Goal: Task Accomplishment & Management: Complete application form

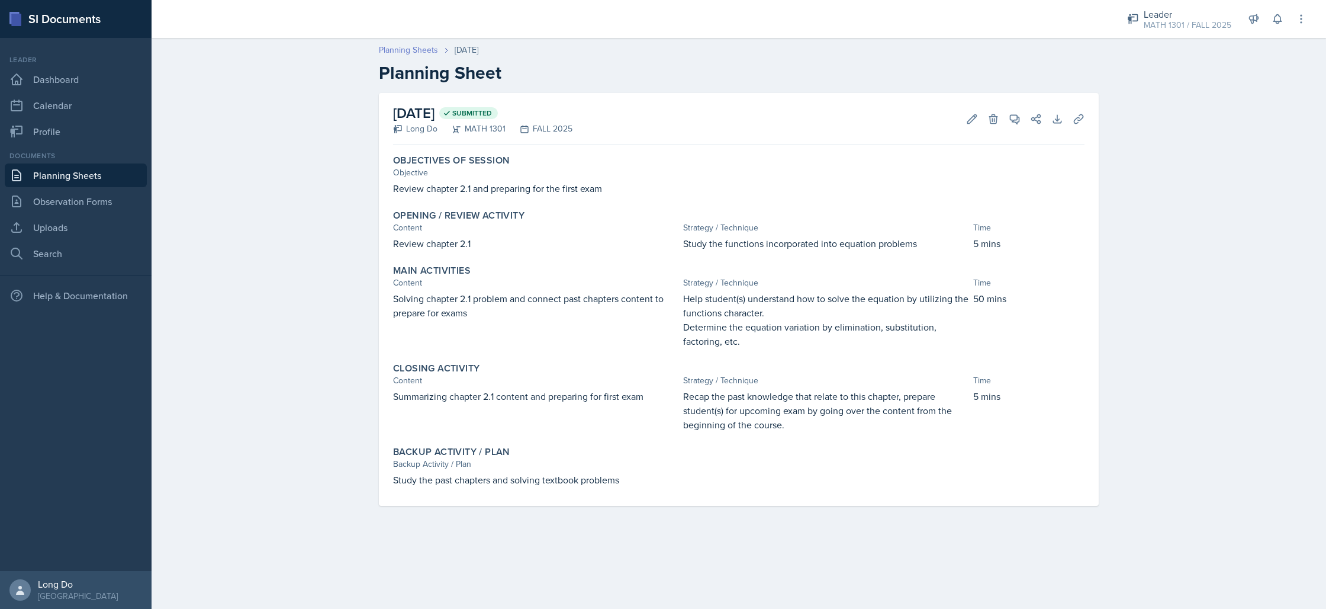
click at [408, 49] on link "Planning Sheets" at bounding box center [408, 50] width 59 height 12
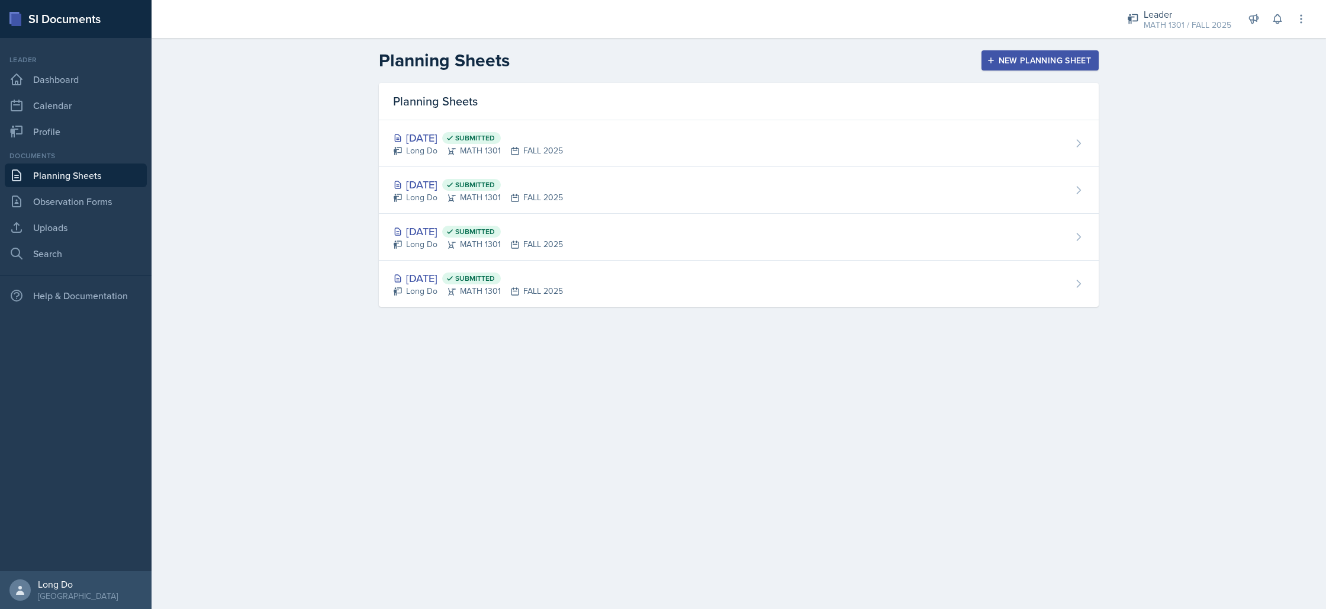
click at [1053, 56] on div "New Planning Sheet" at bounding box center [1040, 60] width 102 height 9
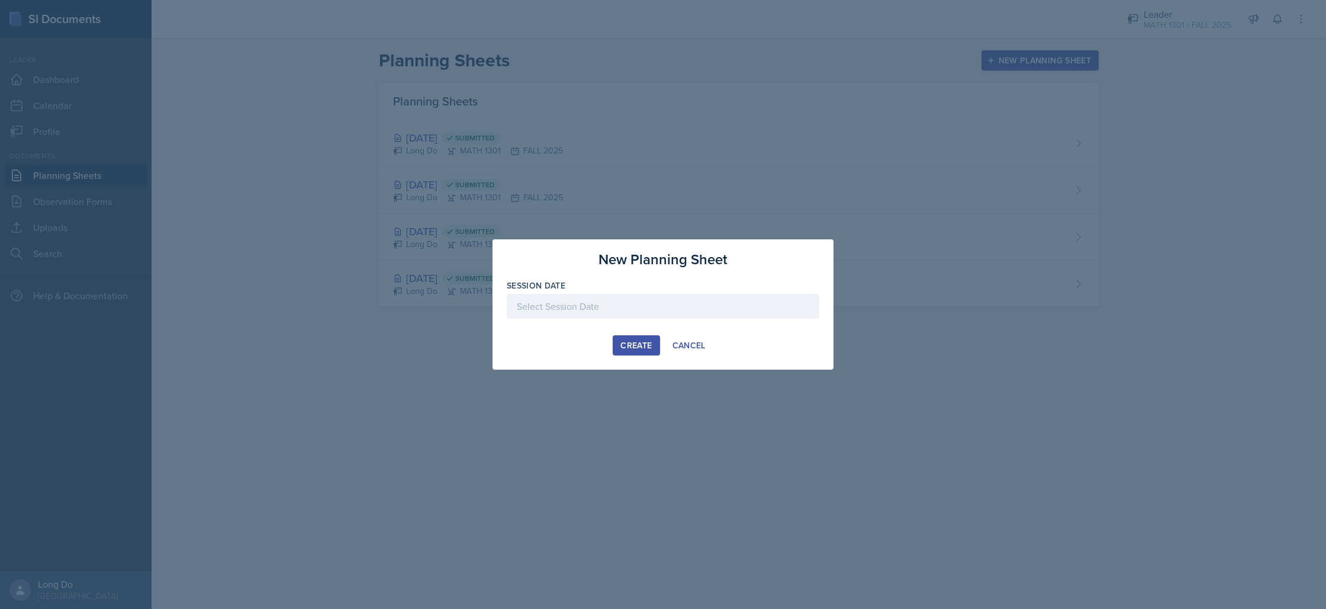
click at [662, 291] on div "Session Date" at bounding box center [663, 304] width 313 height 51
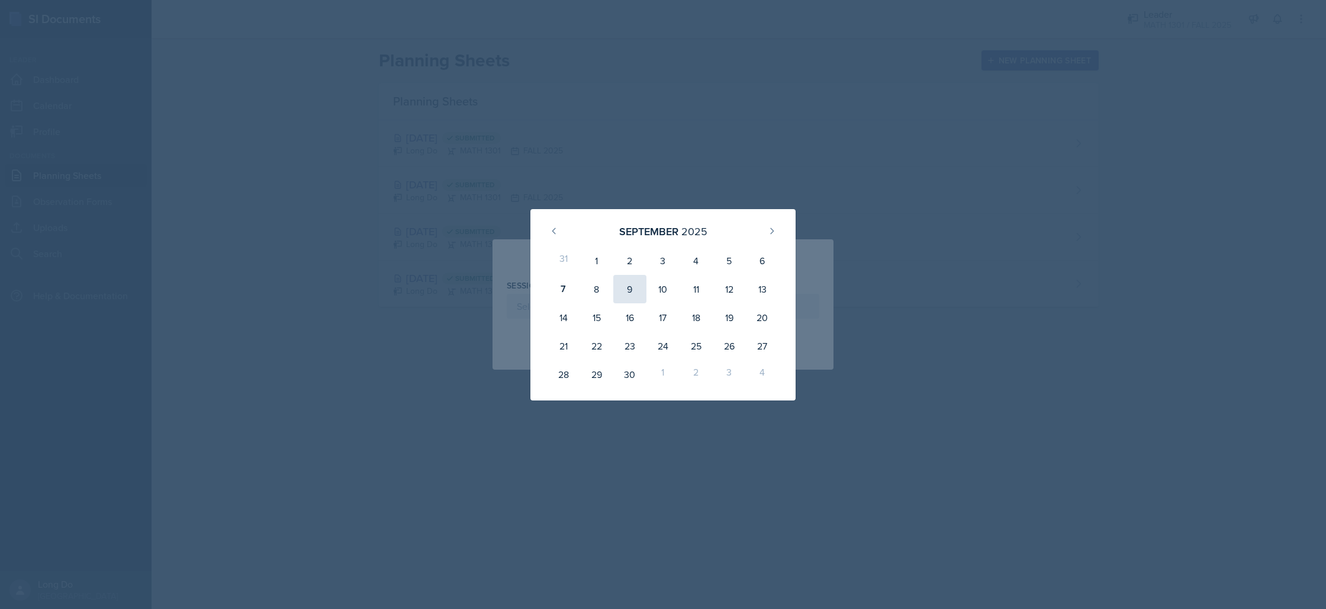
click at [635, 297] on div "9" at bounding box center [629, 289] width 33 height 28
type input "[DATE]"
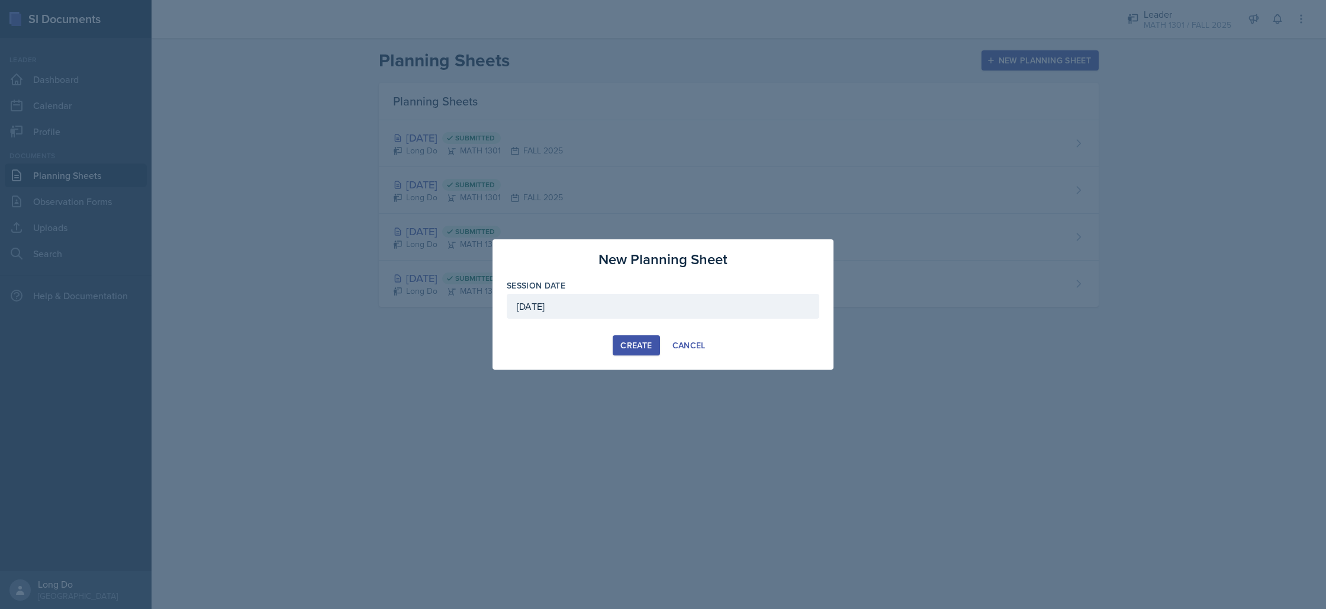
click at [645, 346] on div "Create" at bounding box center [635, 344] width 31 height 9
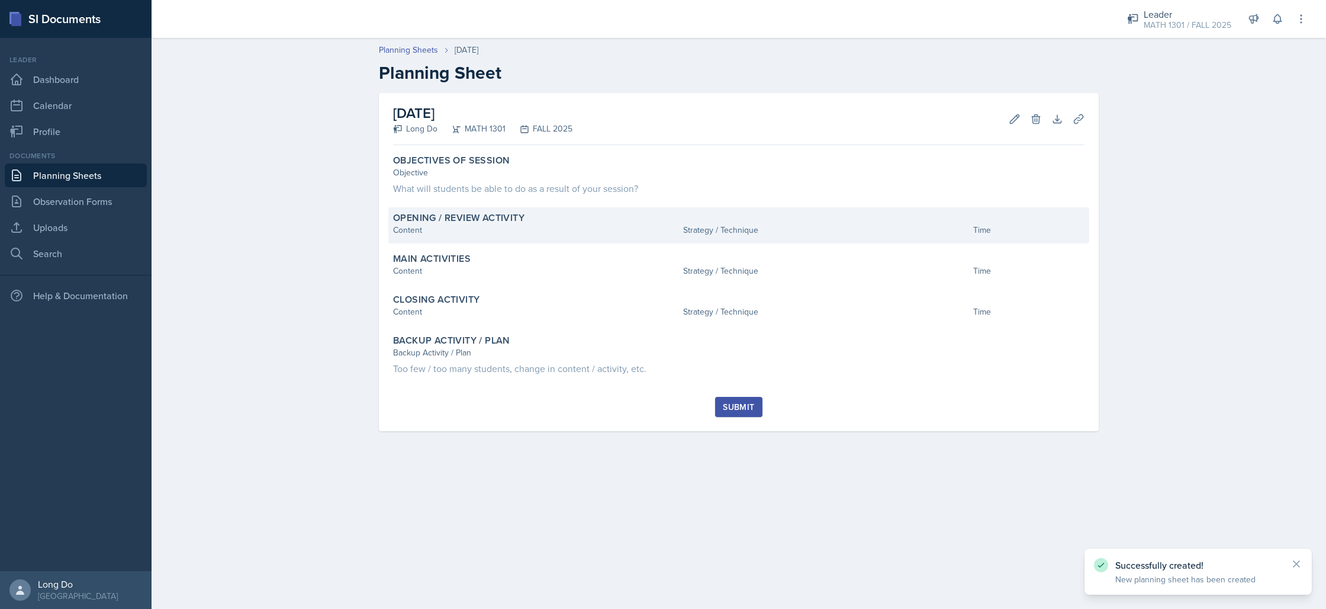
click at [692, 224] on div "Strategy / Technique" at bounding box center [825, 230] width 285 height 12
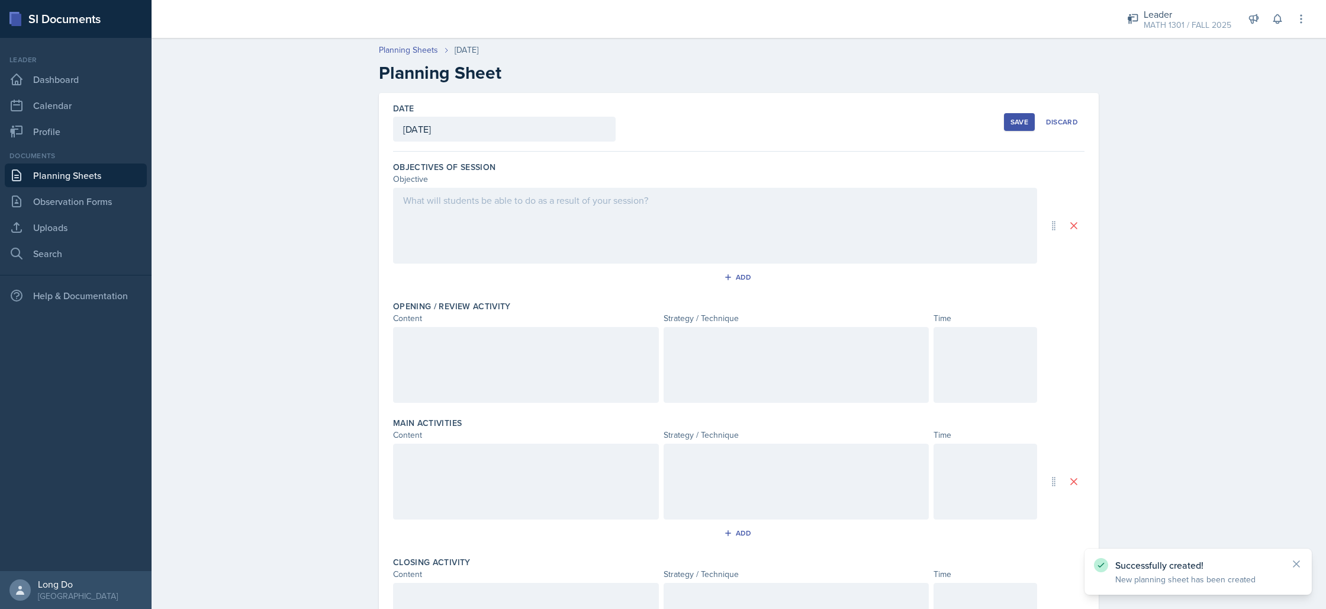
click at [743, 220] on div at bounding box center [715, 226] width 644 height 76
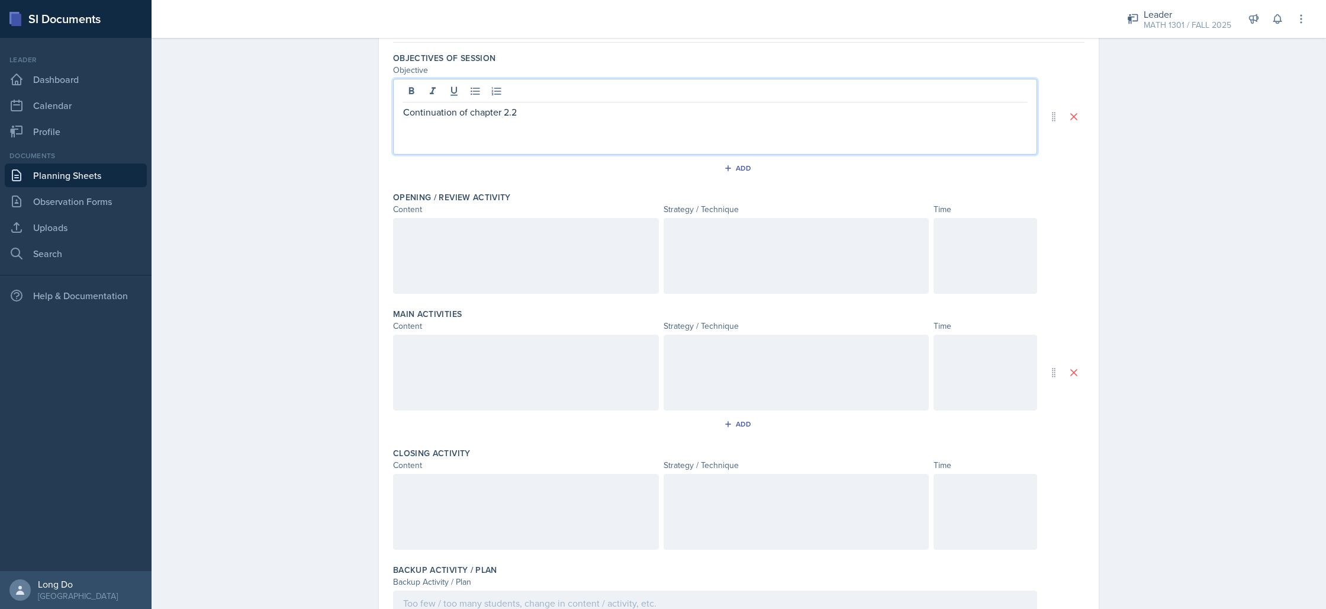
click at [980, 231] on p at bounding box center [985, 230] width 83 height 14
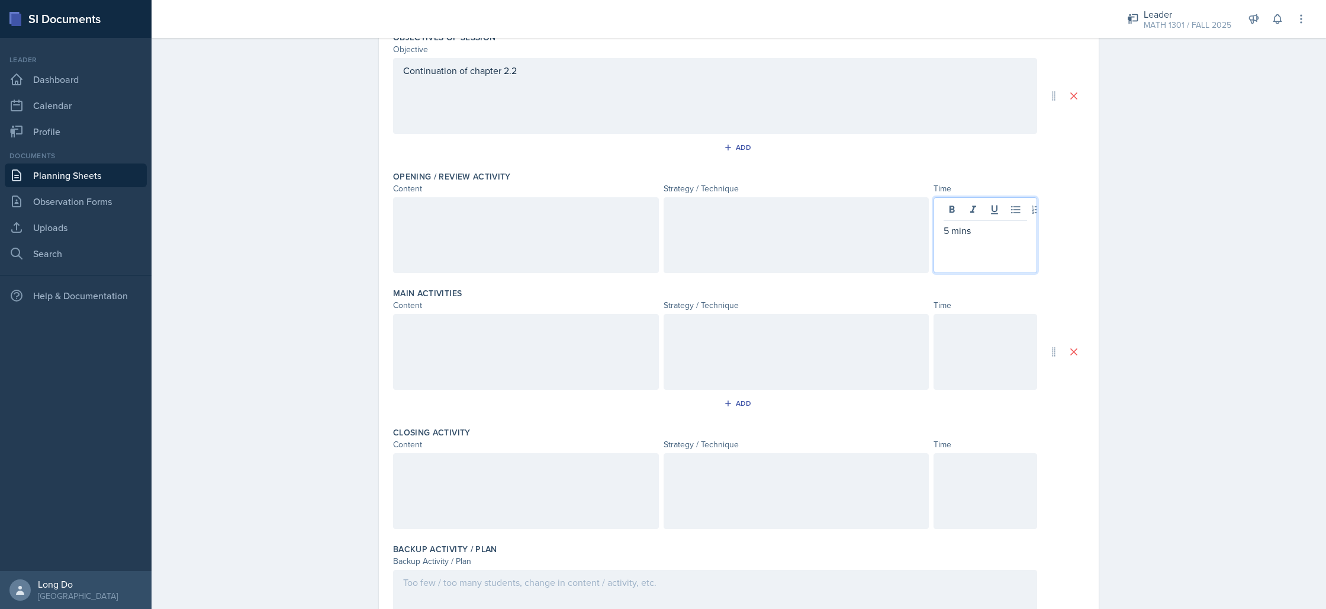
click at [961, 330] on div at bounding box center [986, 352] width 104 height 76
click at [1003, 493] on div at bounding box center [986, 491] width 104 height 76
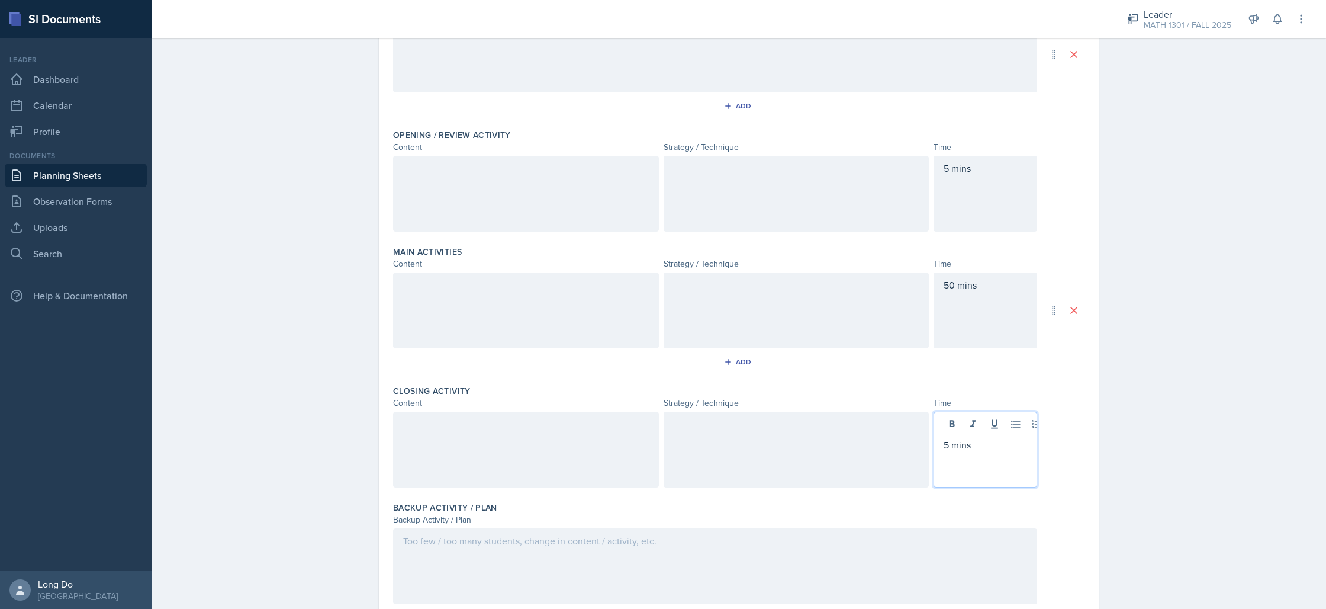
click at [530, 185] on div at bounding box center [526, 194] width 266 height 76
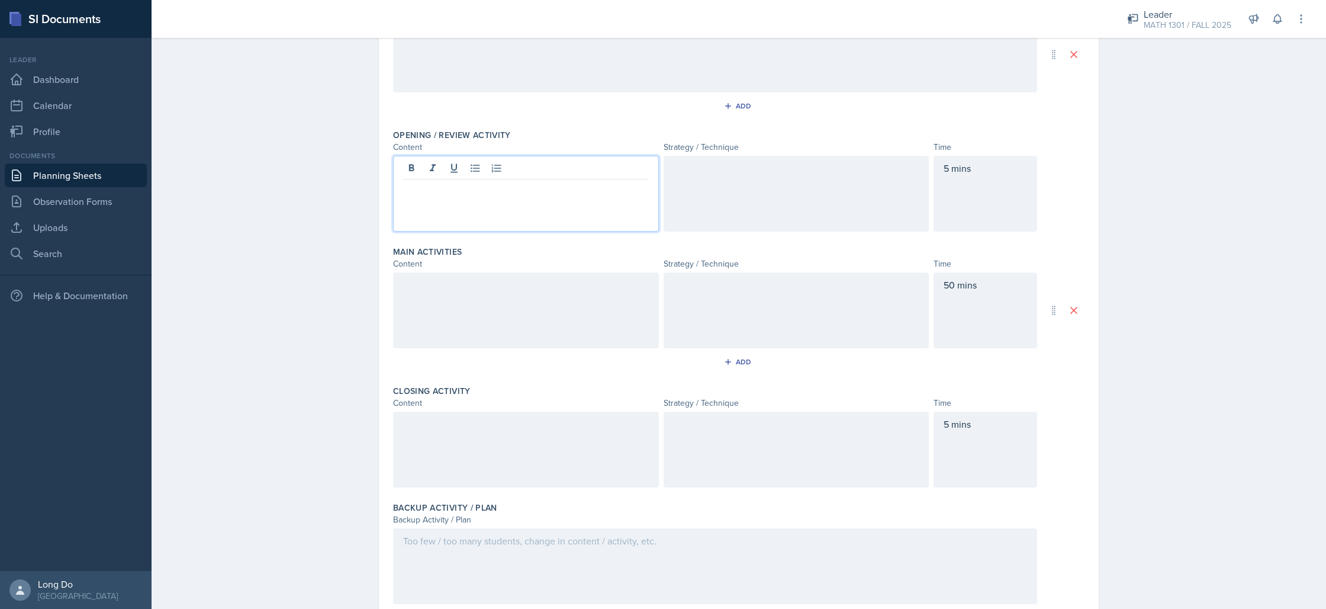
scroll to position [192, 0]
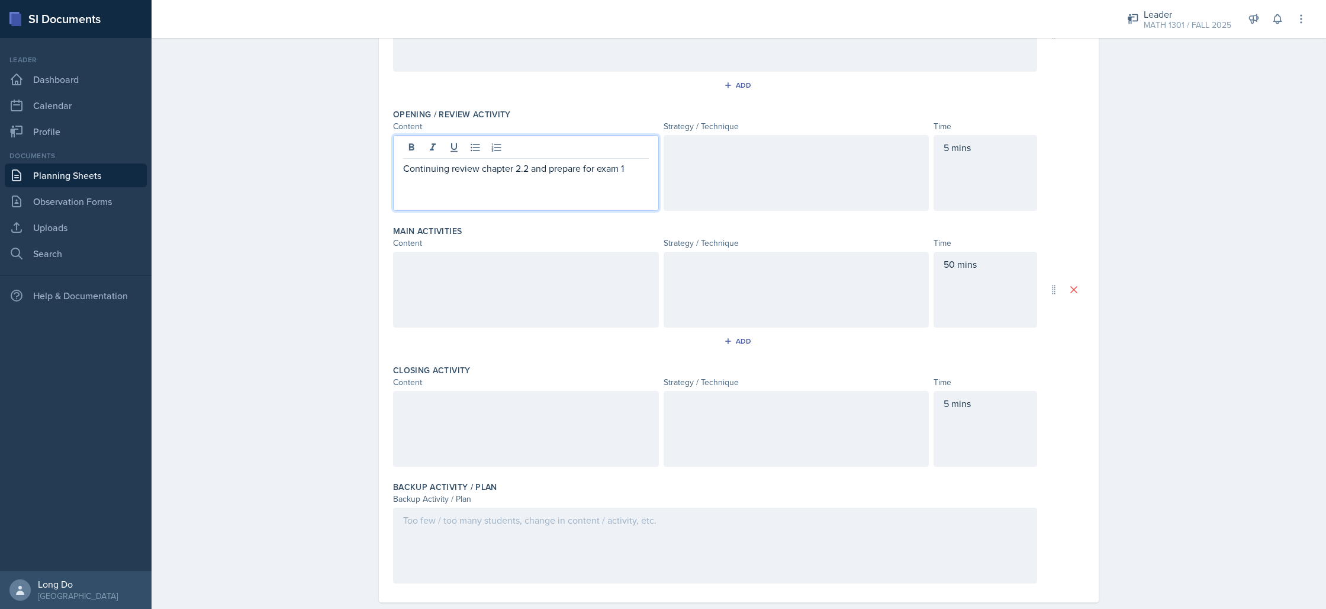
click at [600, 300] on div at bounding box center [526, 290] width 266 height 76
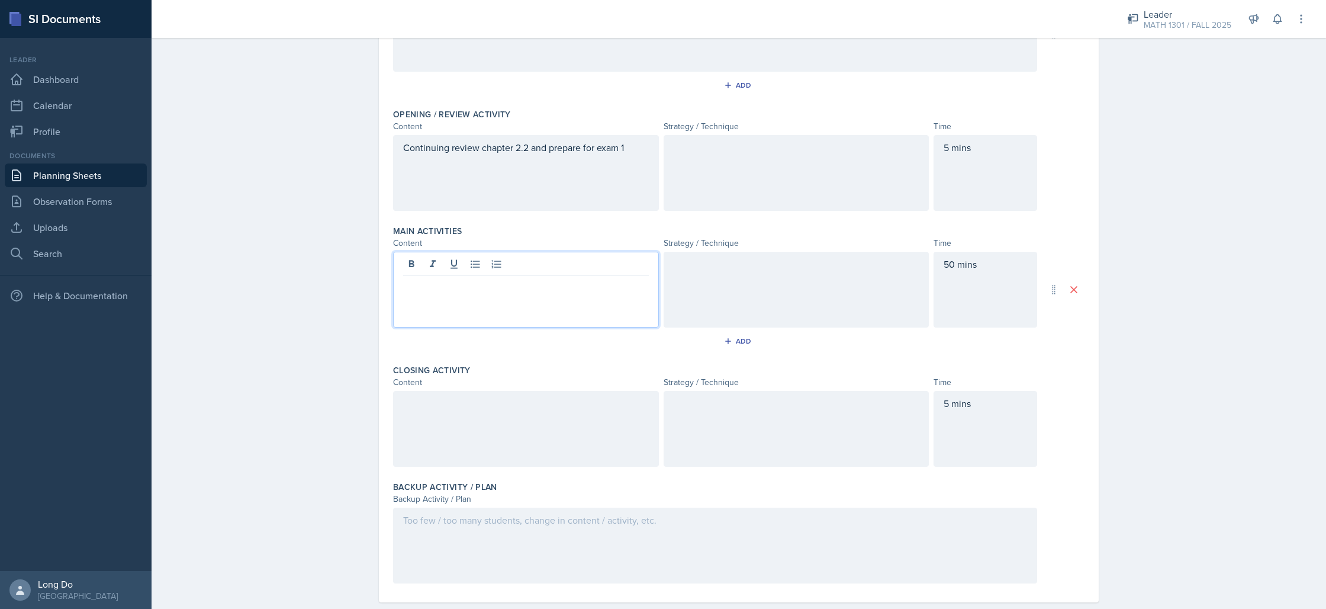
scroll to position [213, 0]
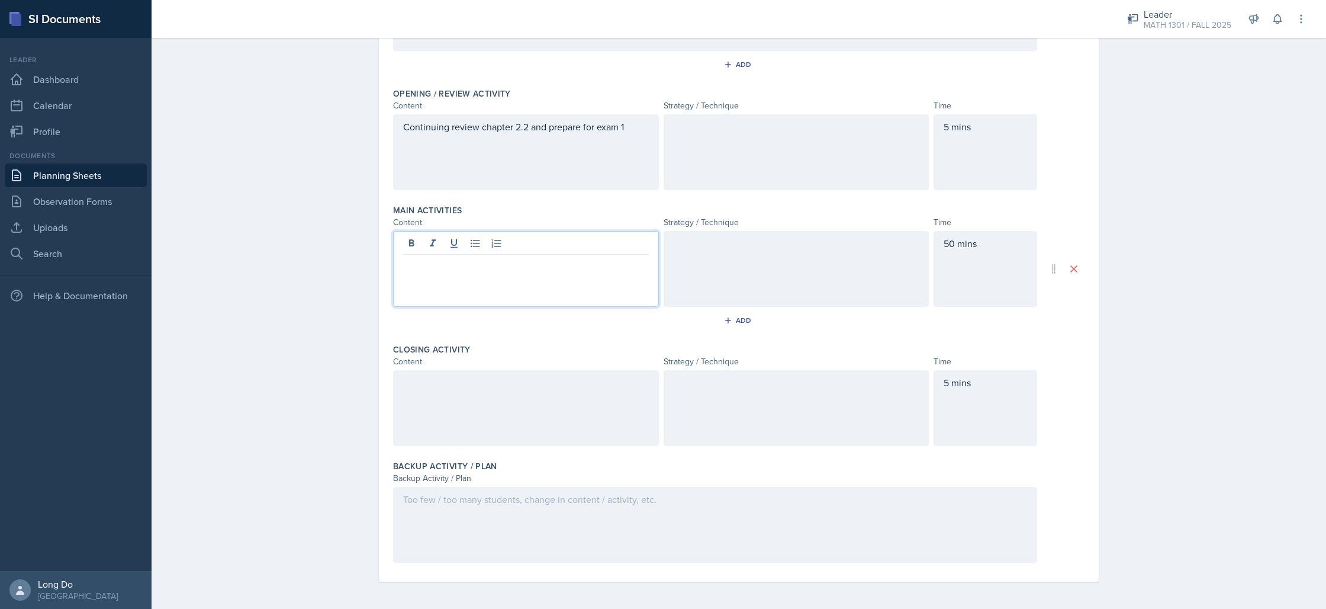
click at [634, 502] on div at bounding box center [715, 525] width 644 height 76
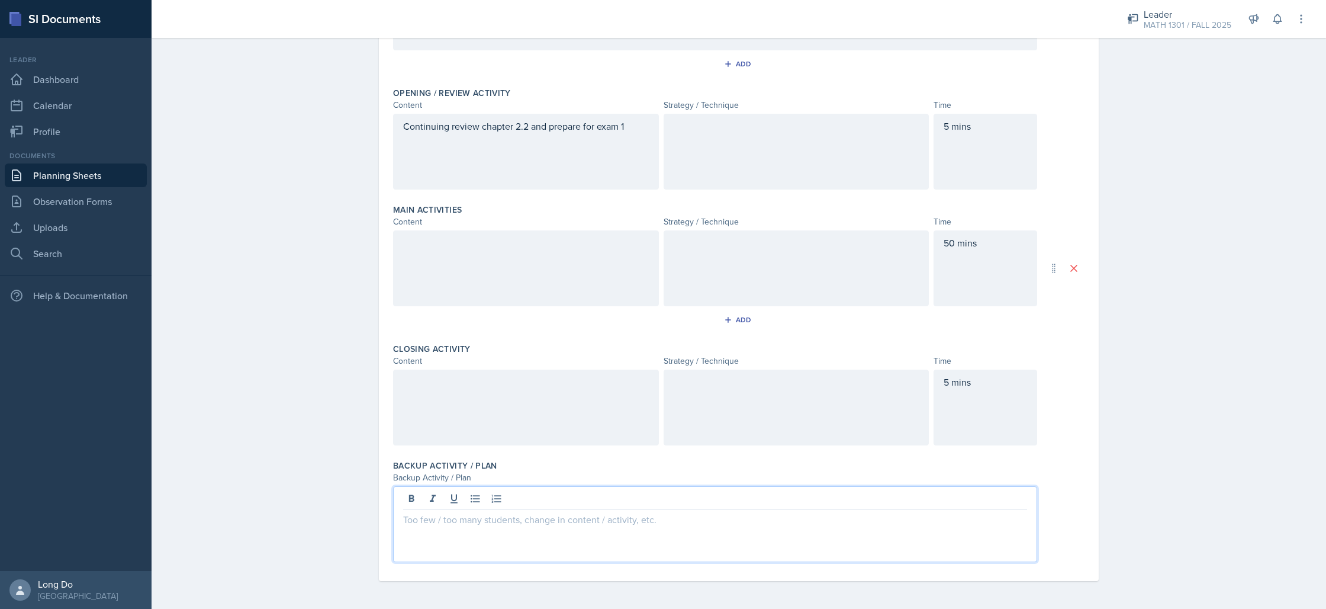
scroll to position [214, 0]
click at [513, 294] on div at bounding box center [526, 268] width 266 height 76
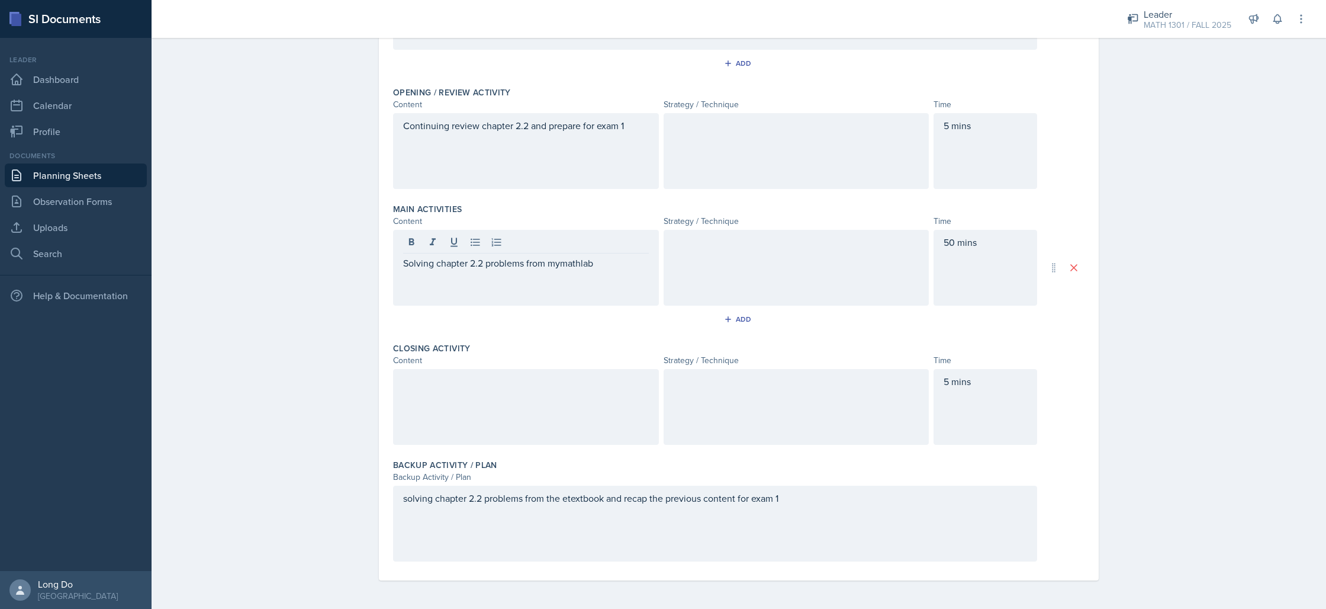
click at [548, 408] on div at bounding box center [526, 407] width 266 height 76
click at [748, 143] on div at bounding box center [797, 151] width 266 height 76
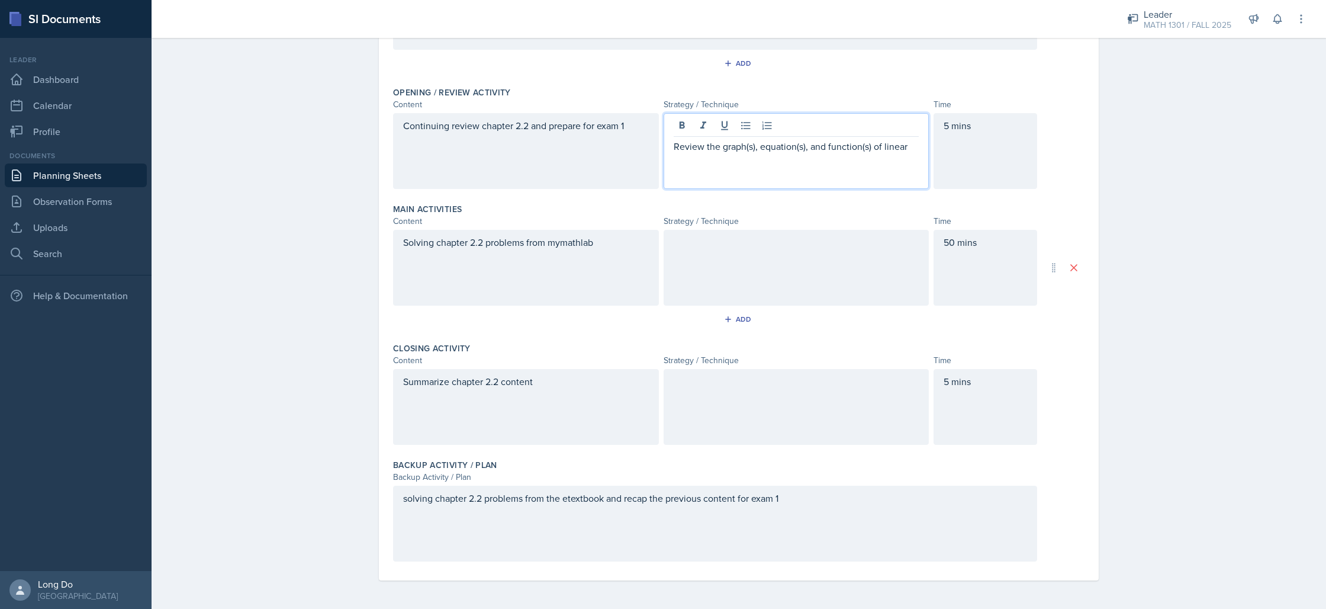
click at [783, 299] on div at bounding box center [797, 268] width 266 height 76
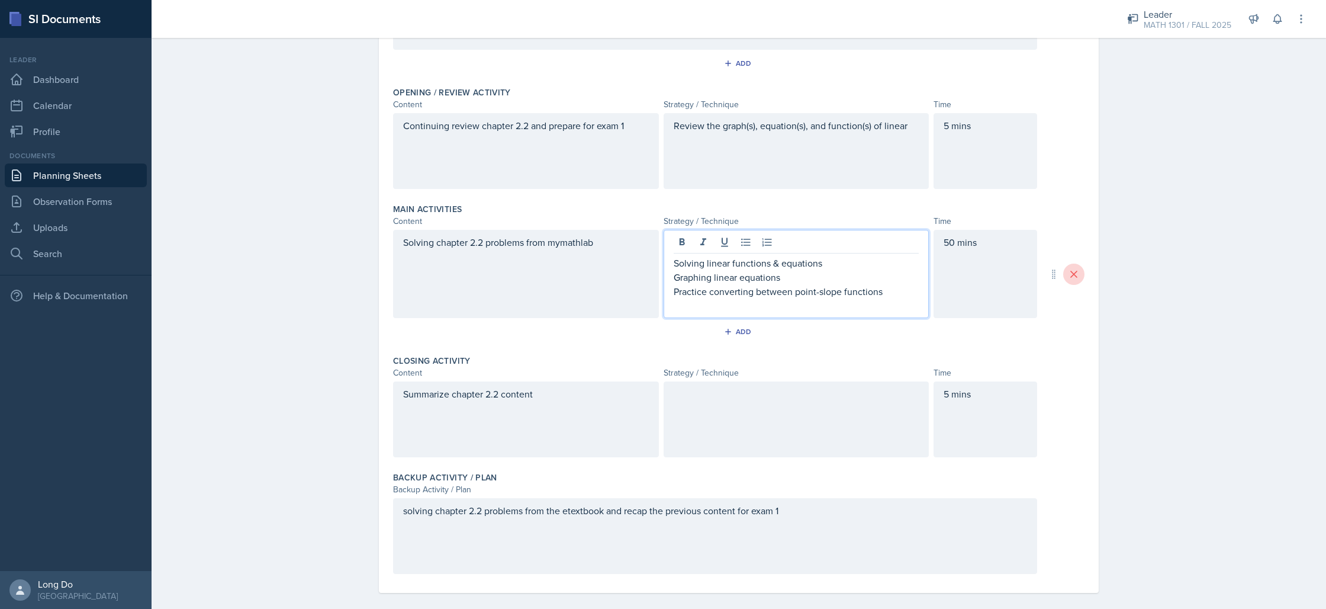
scroll to position [226, 0]
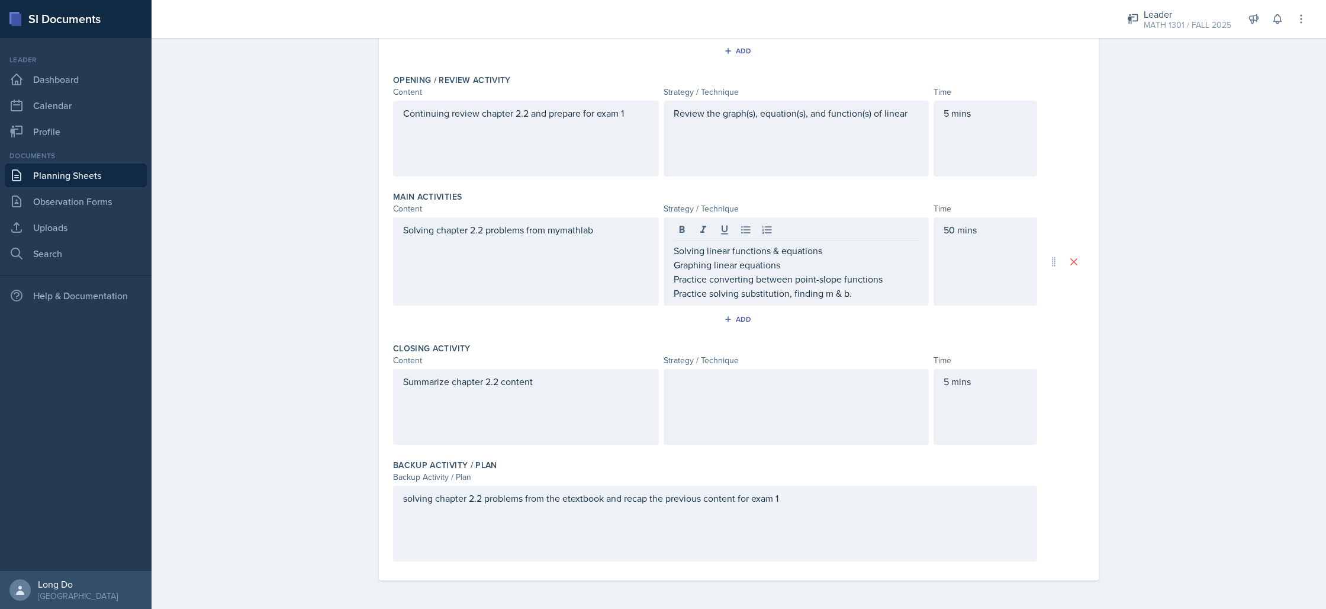
click at [741, 408] on div at bounding box center [797, 407] width 266 height 76
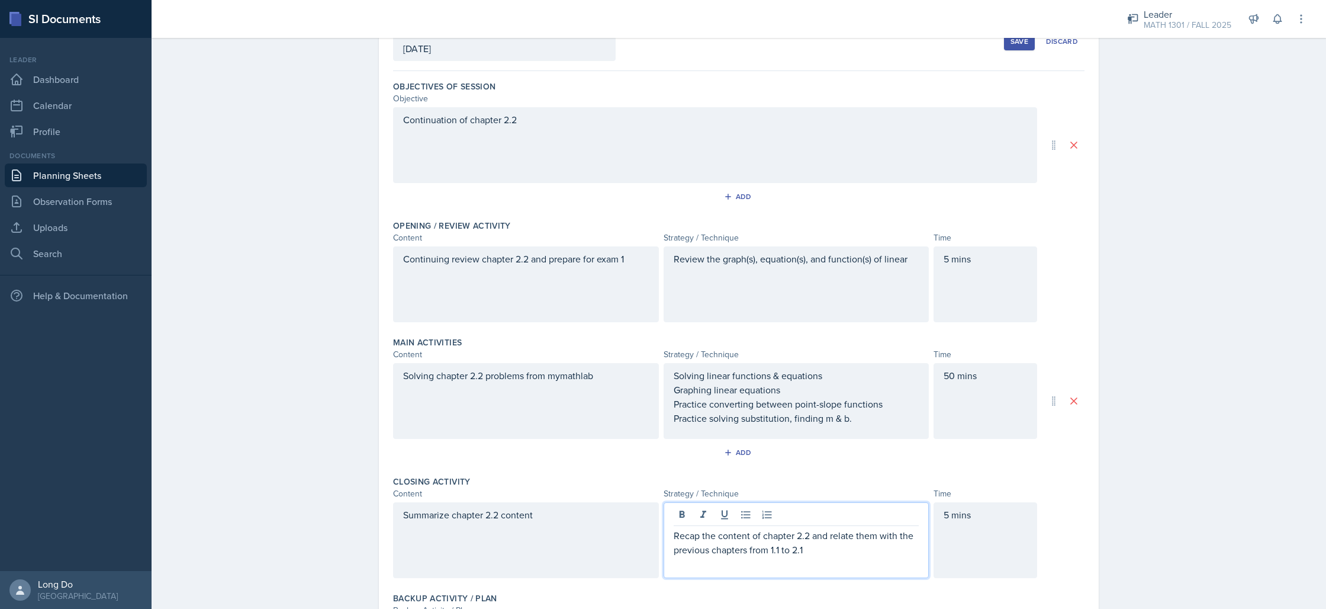
scroll to position [0, 0]
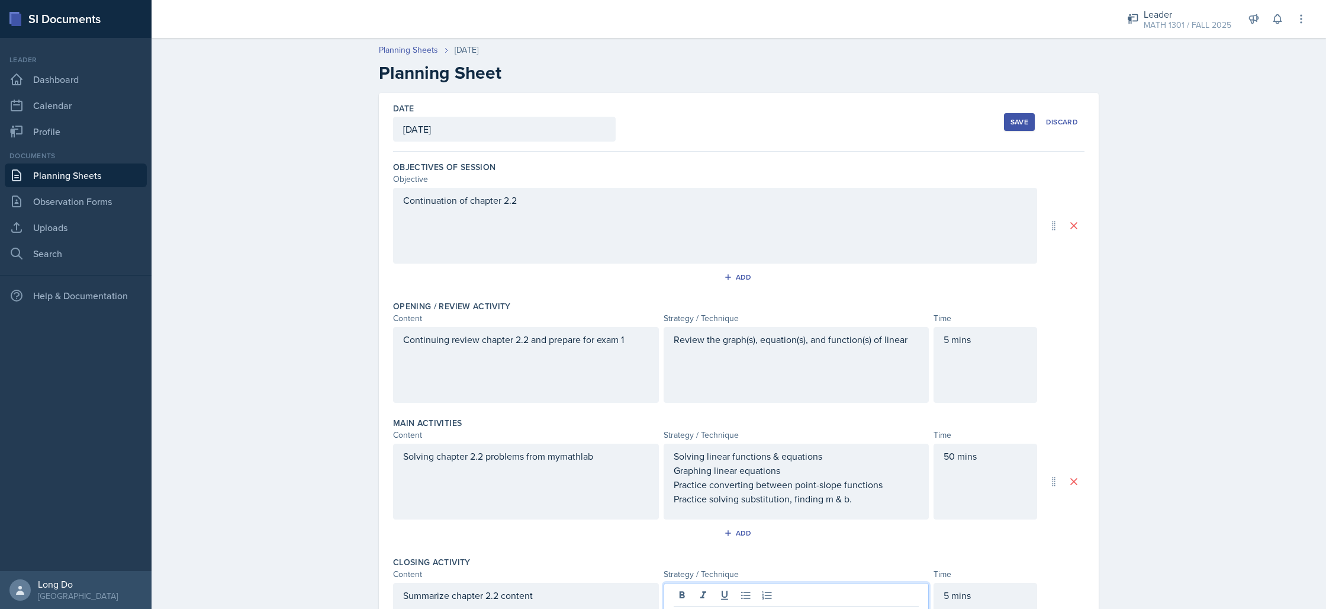
click at [1012, 128] on button "Save" at bounding box center [1019, 122] width 31 height 18
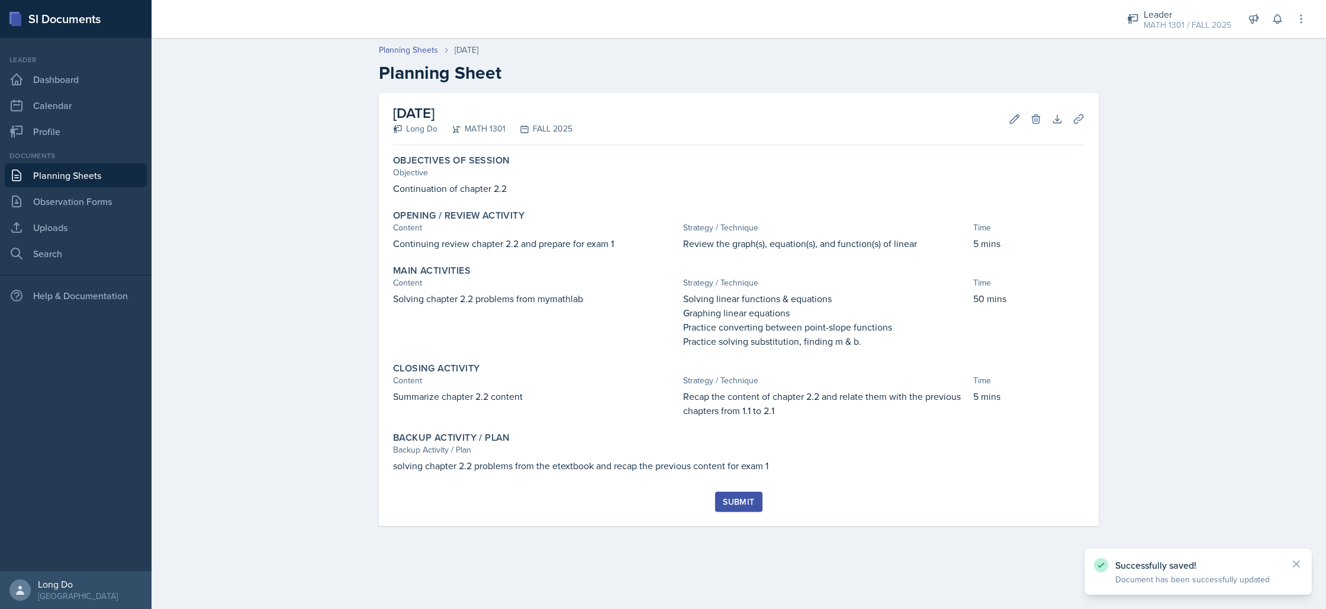
click at [741, 500] on div "Submit" at bounding box center [738, 501] width 31 height 9
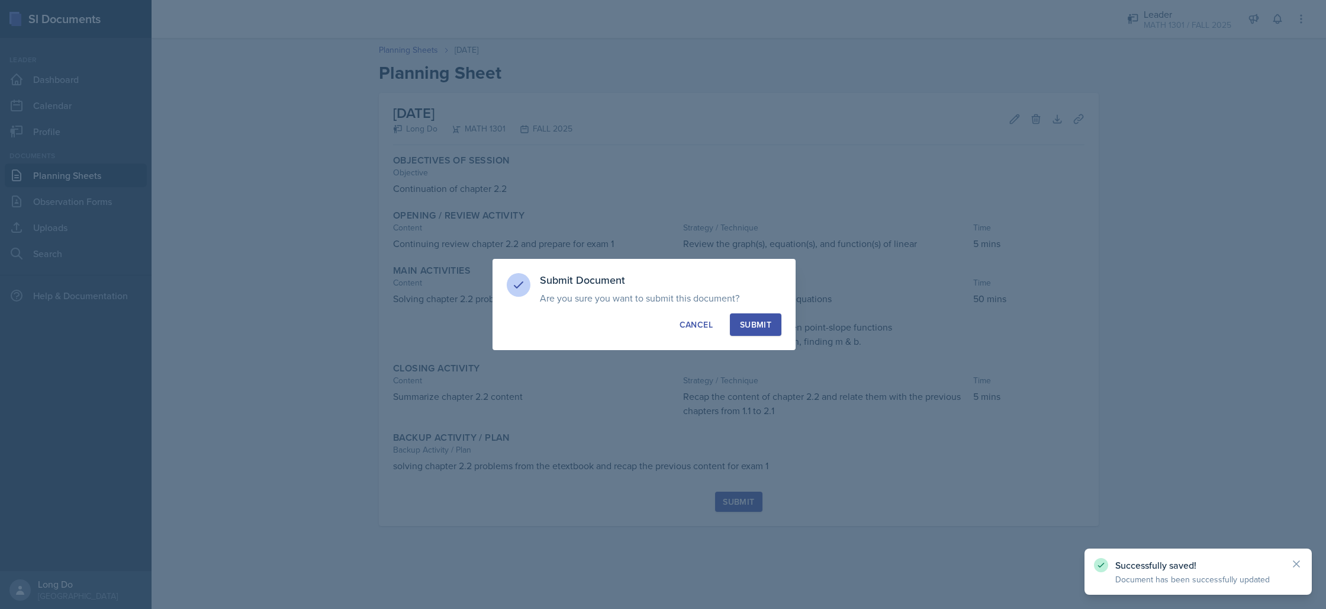
click at [777, 323] on button "Submit" at bounding box center [756, 324] width 52 height 22
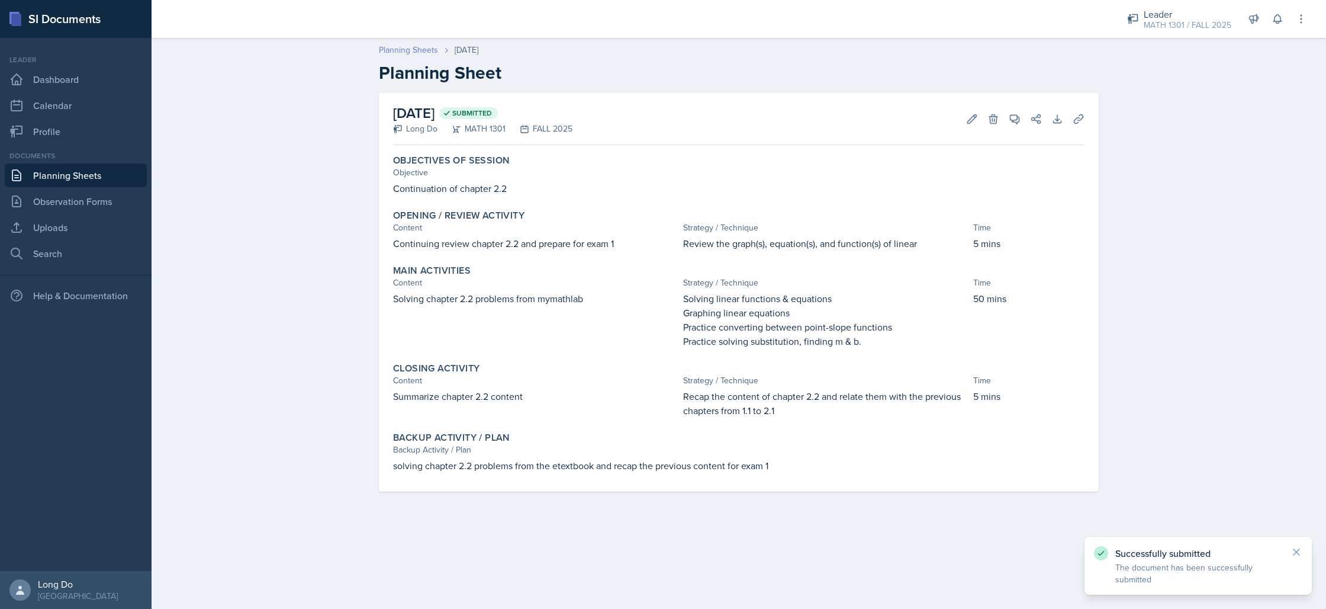
click at [395, 51] on link "Planning Sheets" at bounding box center [408, 50] width 59 height 12
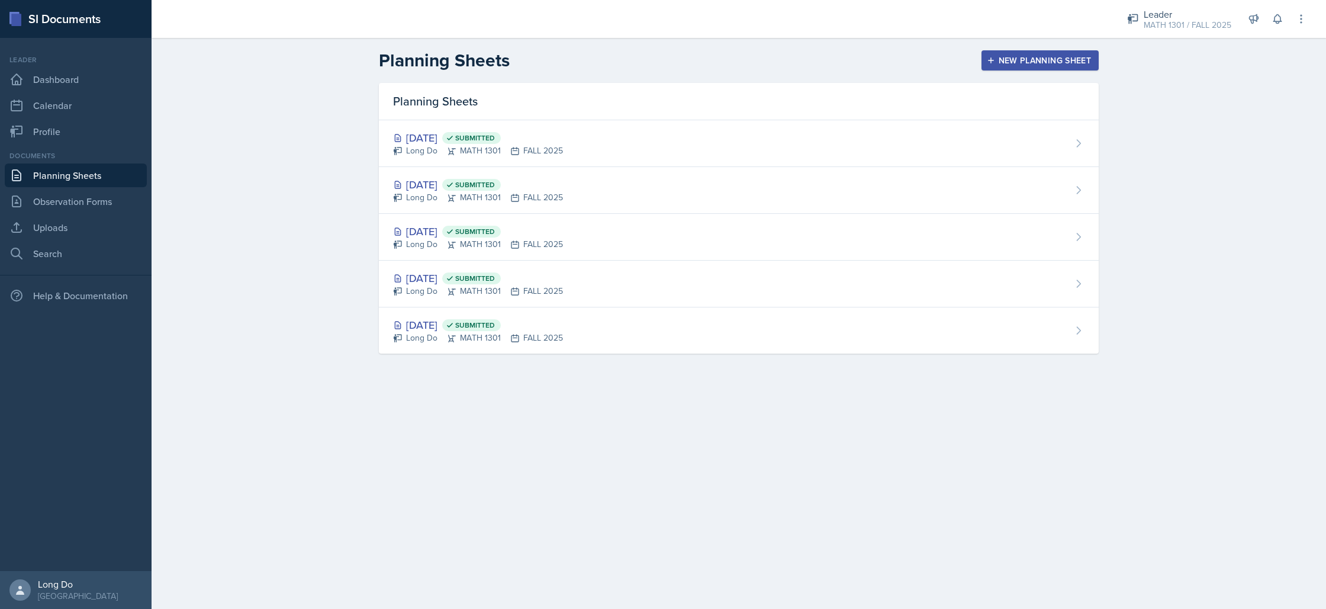
click at [1052, 50] on button "New Planning Sheet" at bounding box center [1039, 60] width 117 height 20
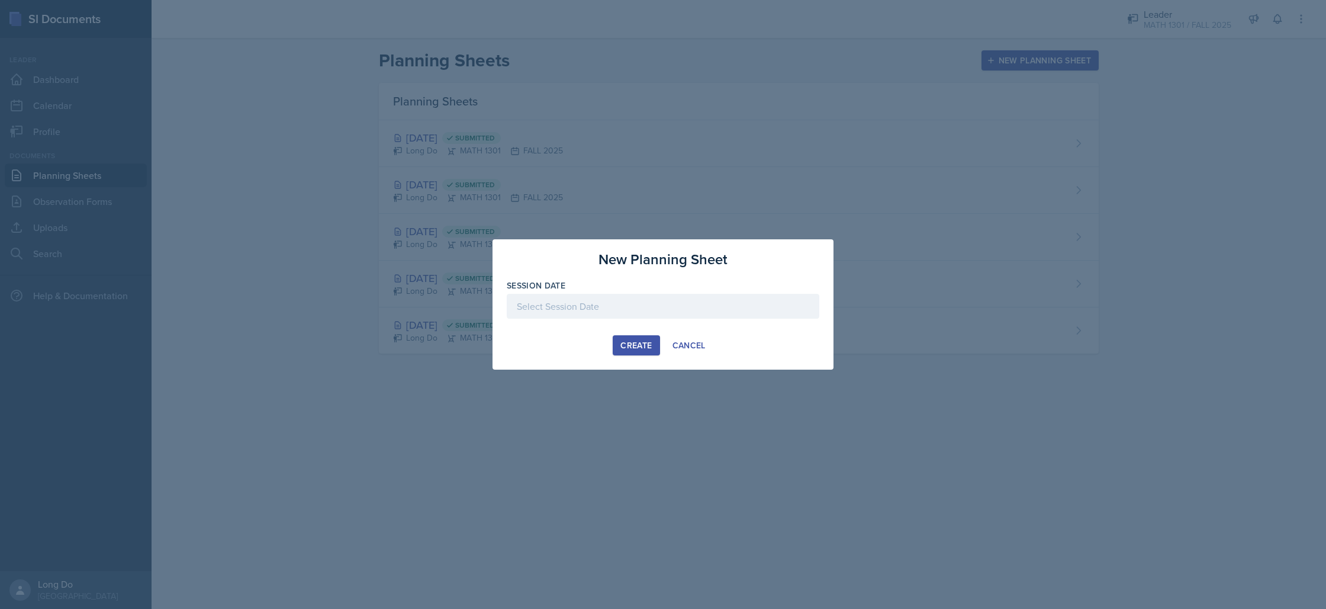
click at [721, 291] on div "Session Date" at bounding box center [663, 304] width 313 height 51
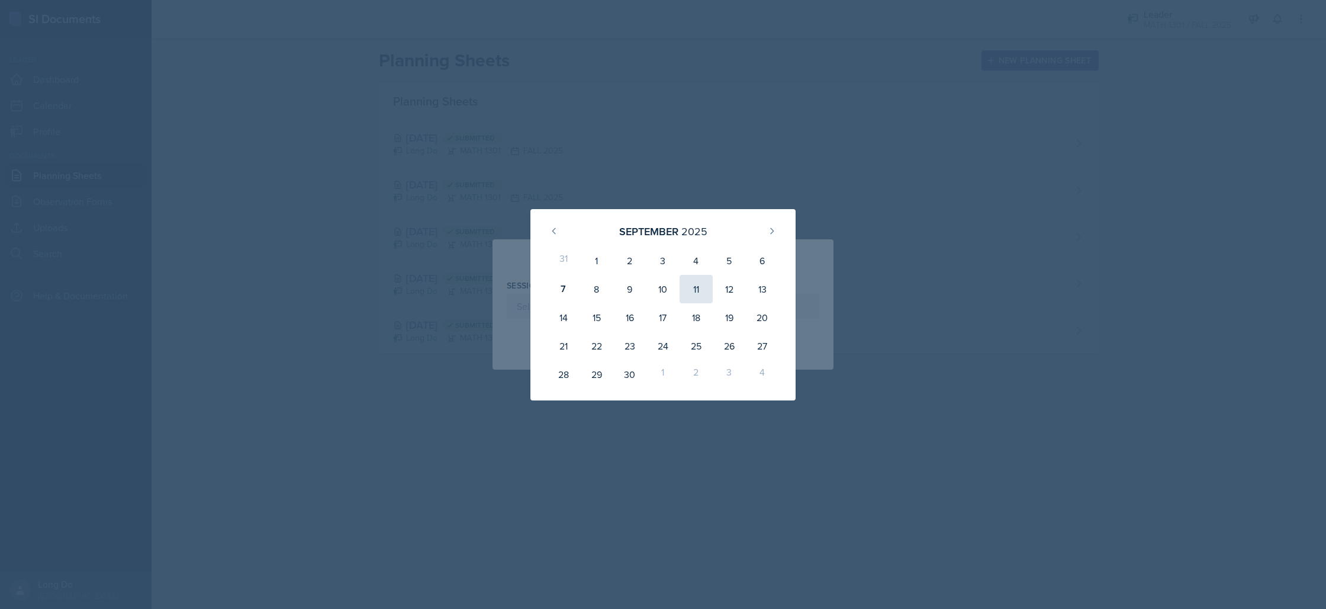
click at [706, 288] on div "11" at bounding box center [696, 289] width 33 height 28
type input "[DATE]"
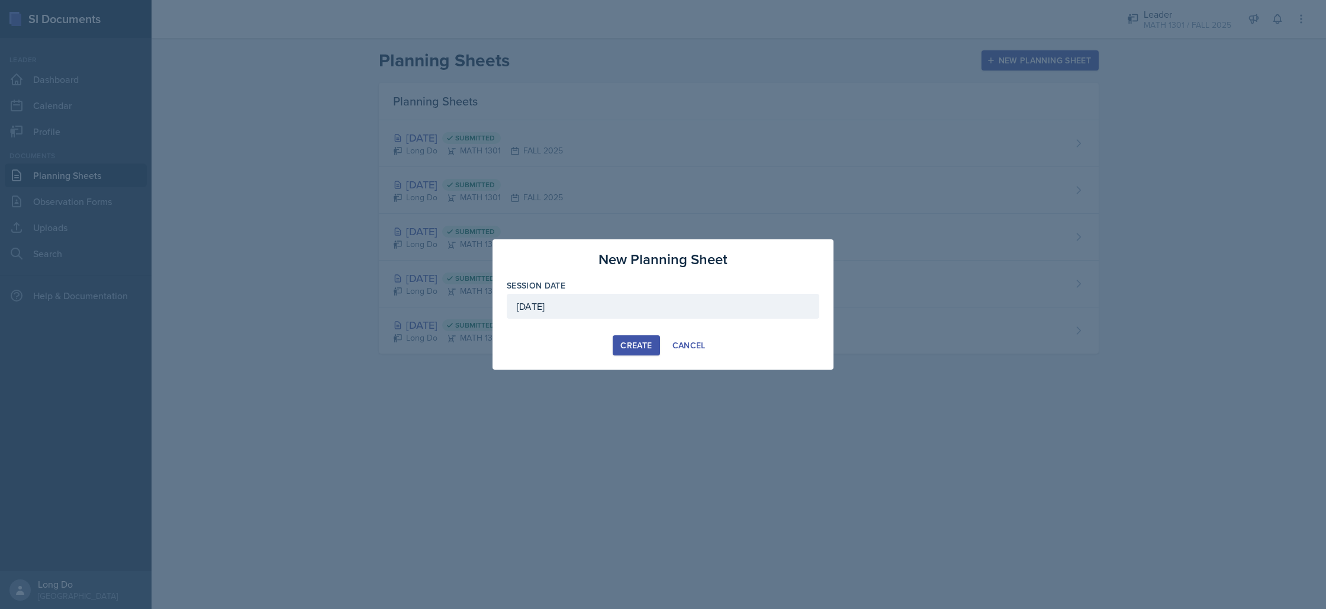
click at [649, 350] on div "Create" at bounding box center [635, 344] width 31 height 9
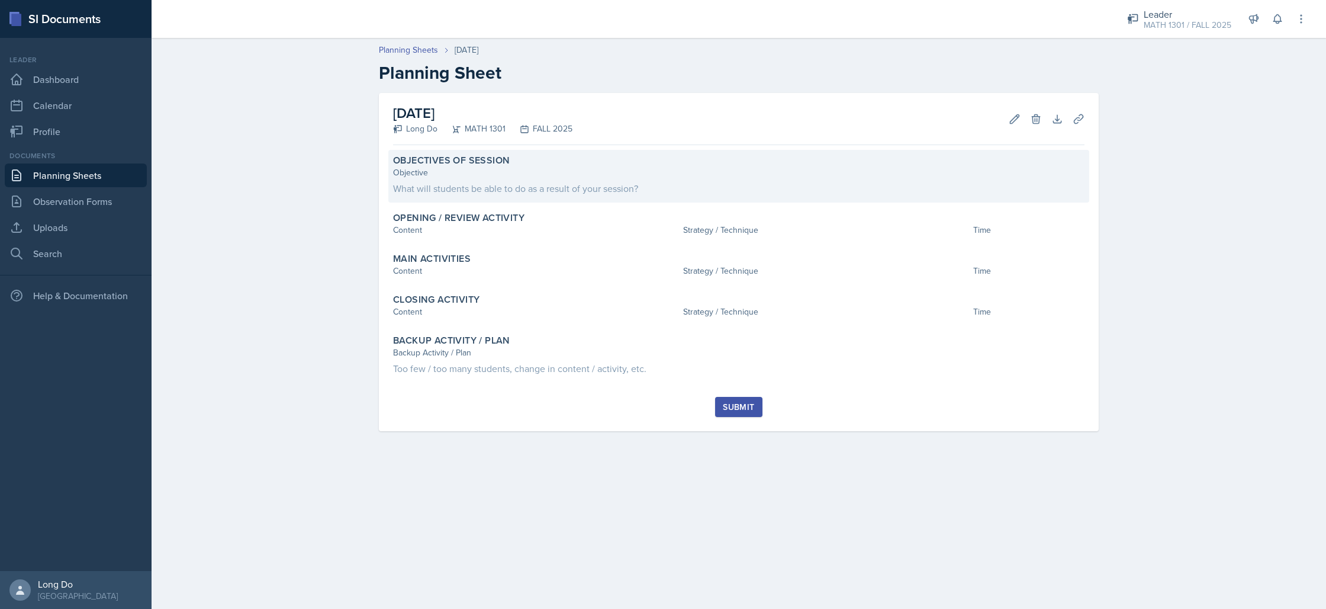
click at [845, 177] on div "Objective" at bounding box center [738, 172] width 691 height 12
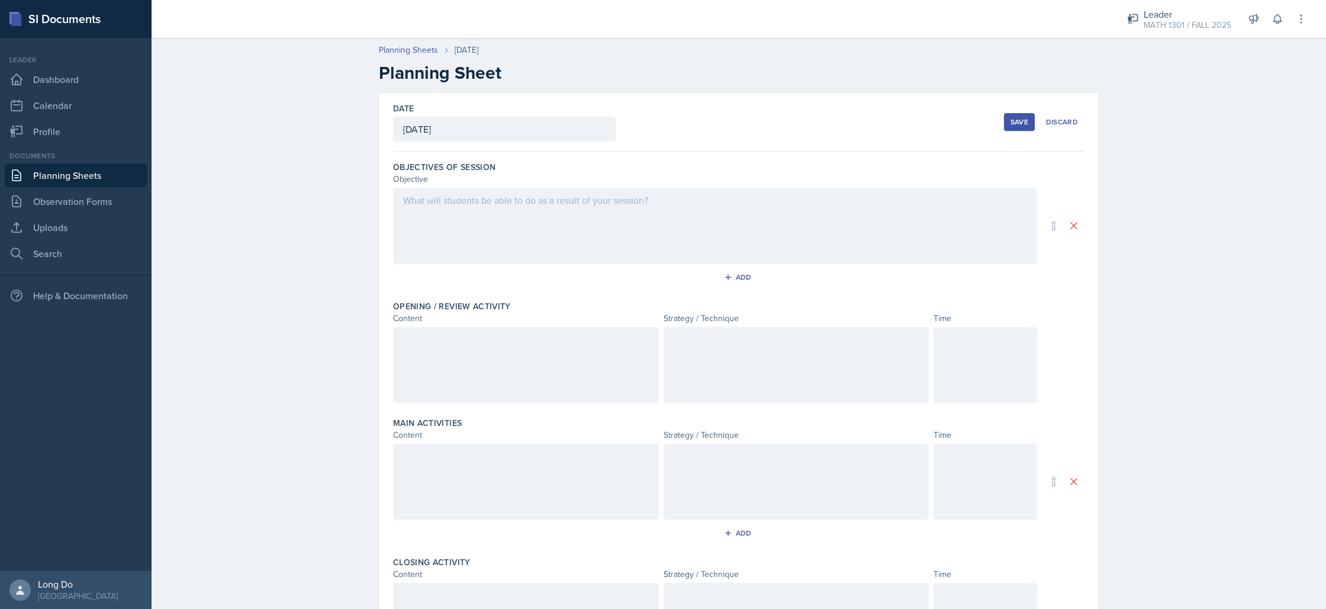
click at [846, 208] on div at bounding box center [715, 226] width 644 height 76
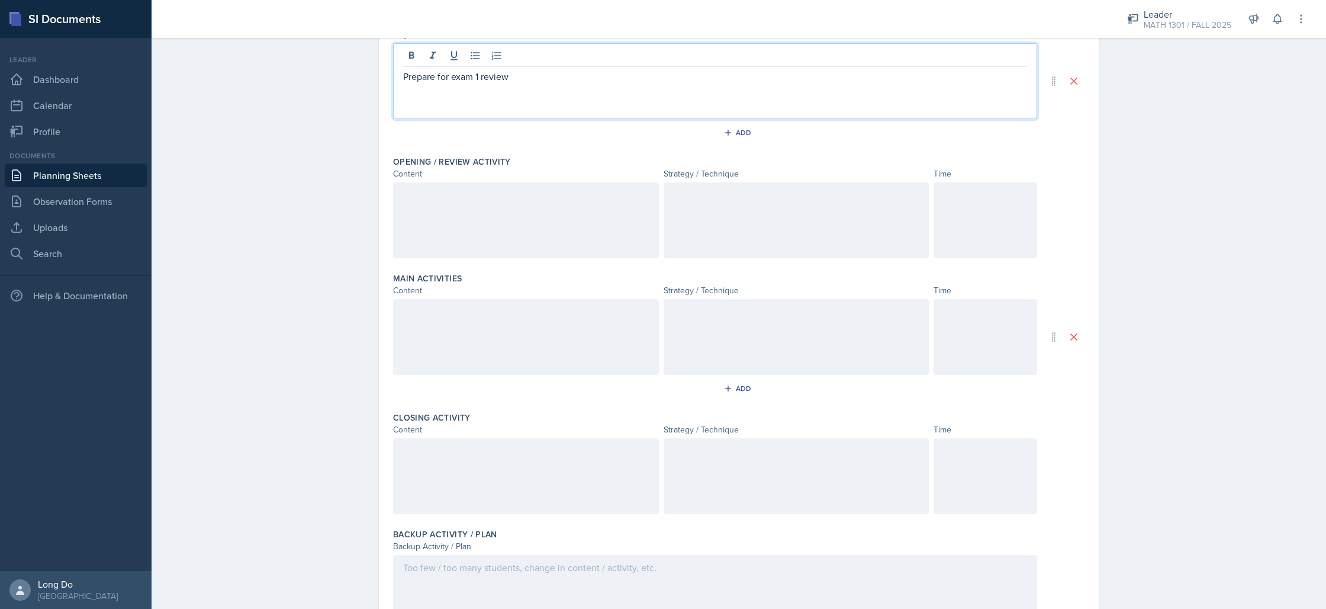
scroll to position [214, 0]
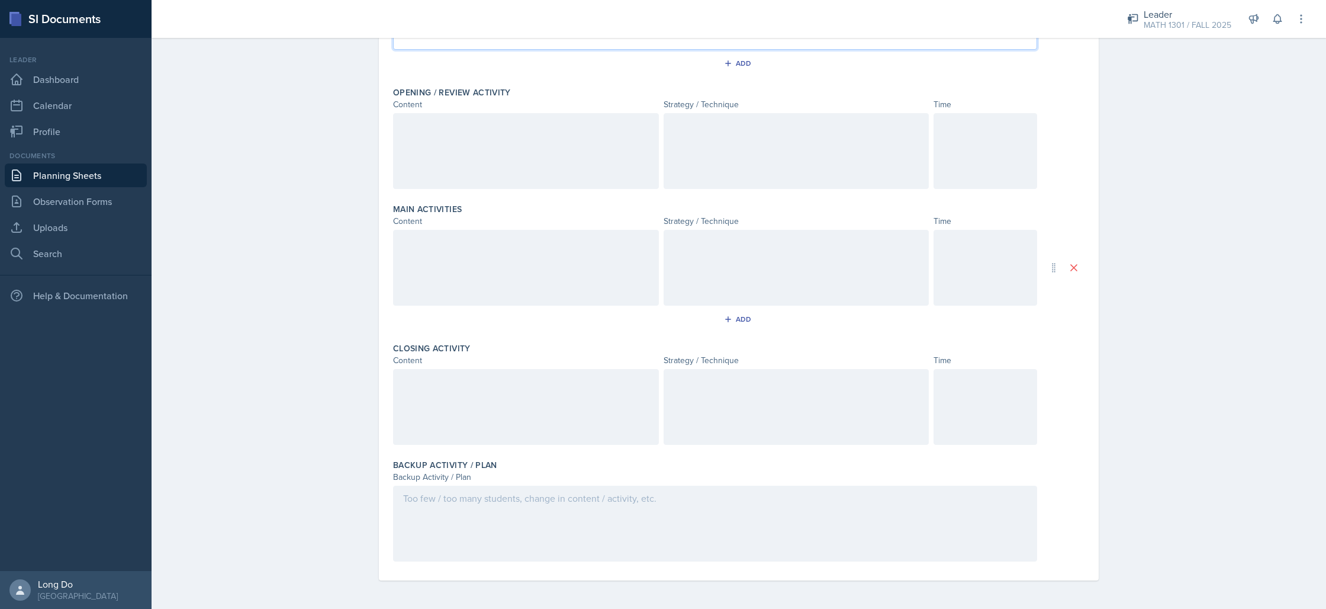
click at [995, 172] on div at bounding box center [986, 151] width 104 height 76
click at [938, 274] on div at bounding box center [986, 268] width 104 height 76
click at [1026, 425] on div at bounding box center [986, 407] width 104 height 76
click at [788, 519] on div at bounding box center [715, 523] width 644 height 76
click at [532, 143] on div at bounding box center [526, 151] width 266 height 76
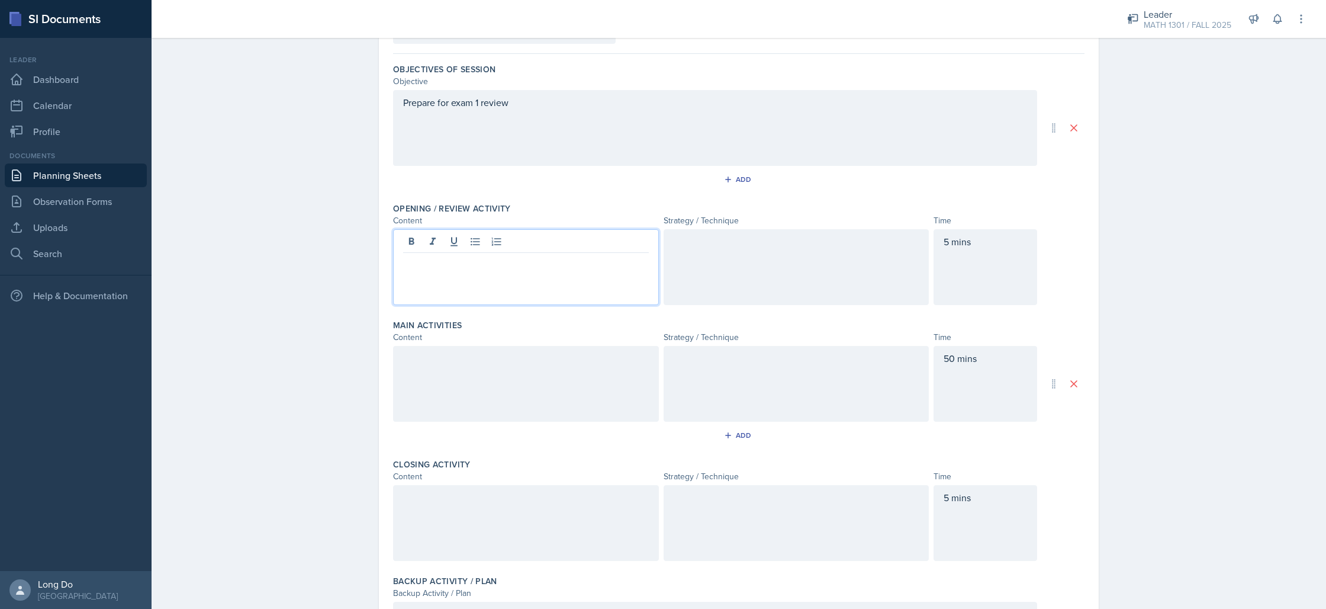
scroll to position [195, 0]
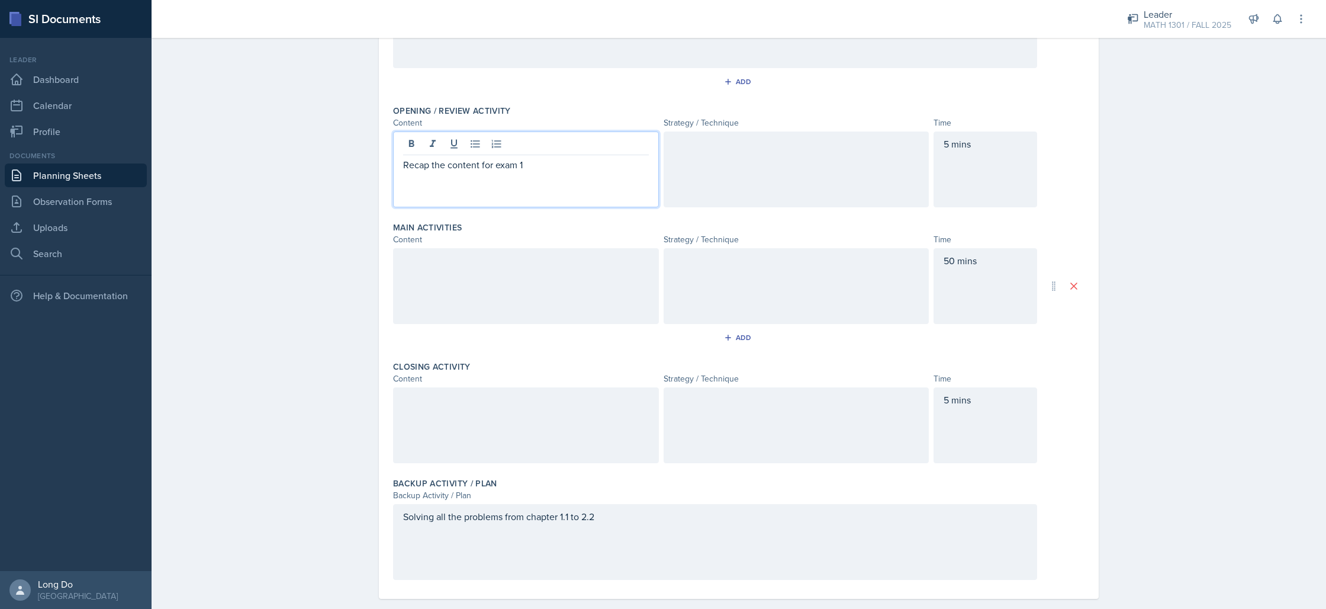
click at [615, 291] on div at bounding box center [526, 286] width 266 height 76
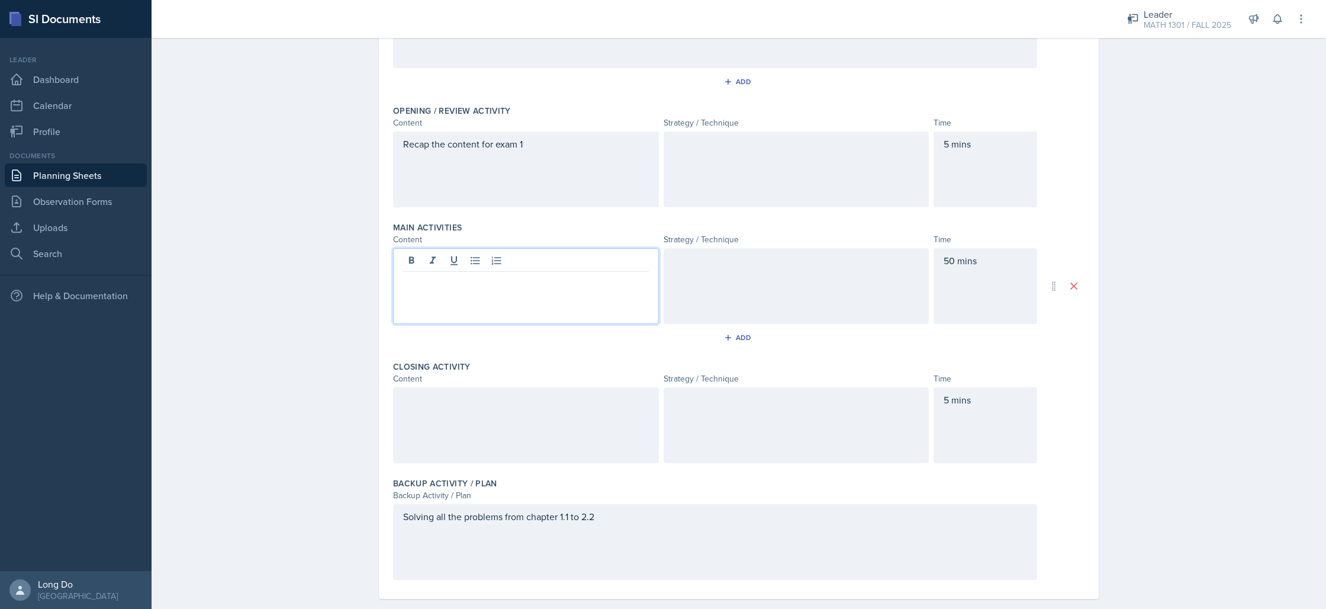
scroll to position [214, 0]
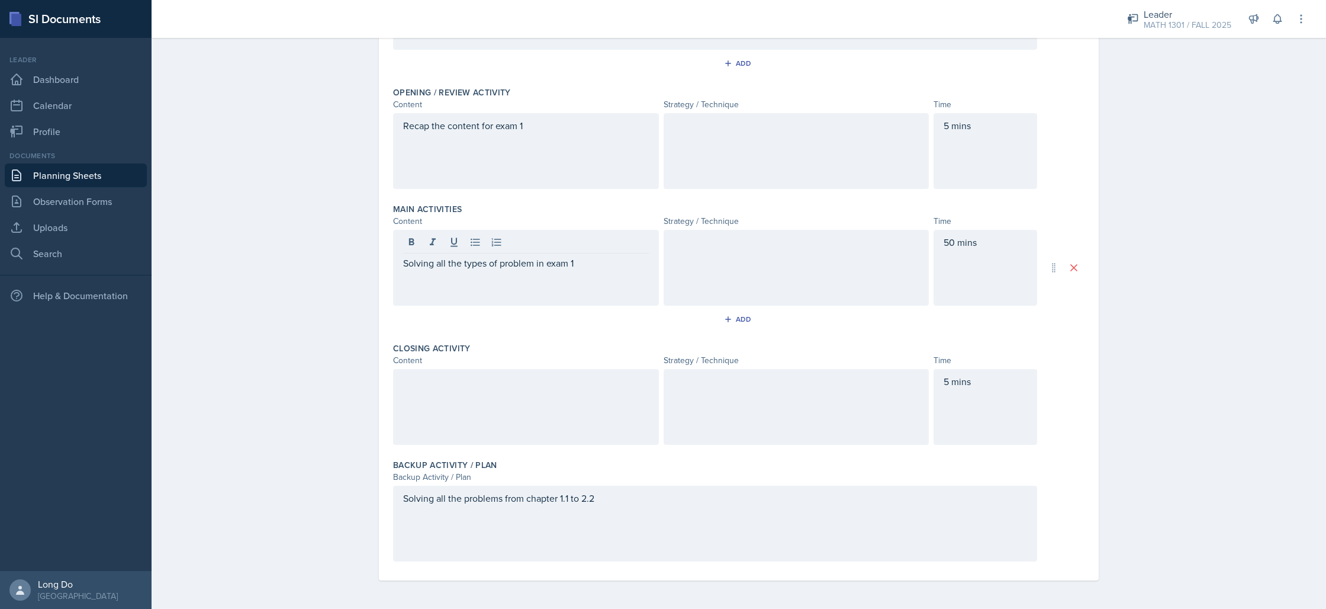
click at [449, 425] on div at bounding box center [526, 407] width 266 height 76
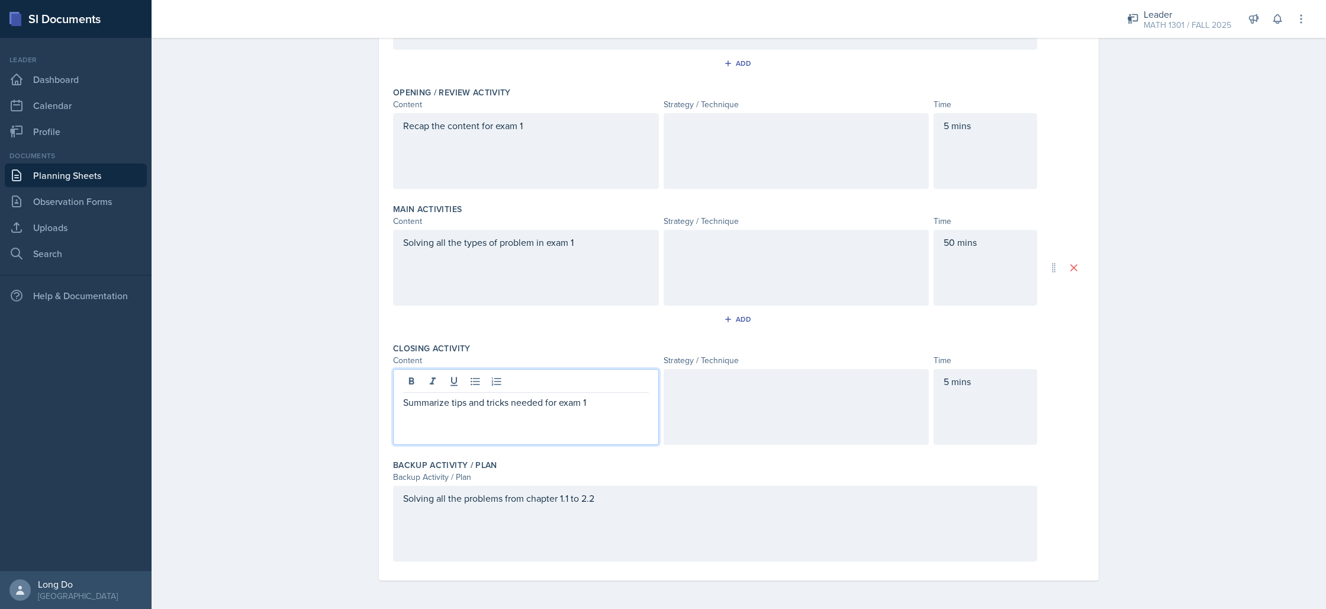
click at [732, 166] on div at bounding box center [797, 151] width 266 height 76
